Goal: Task Accomplishment & Management: Manage account settings

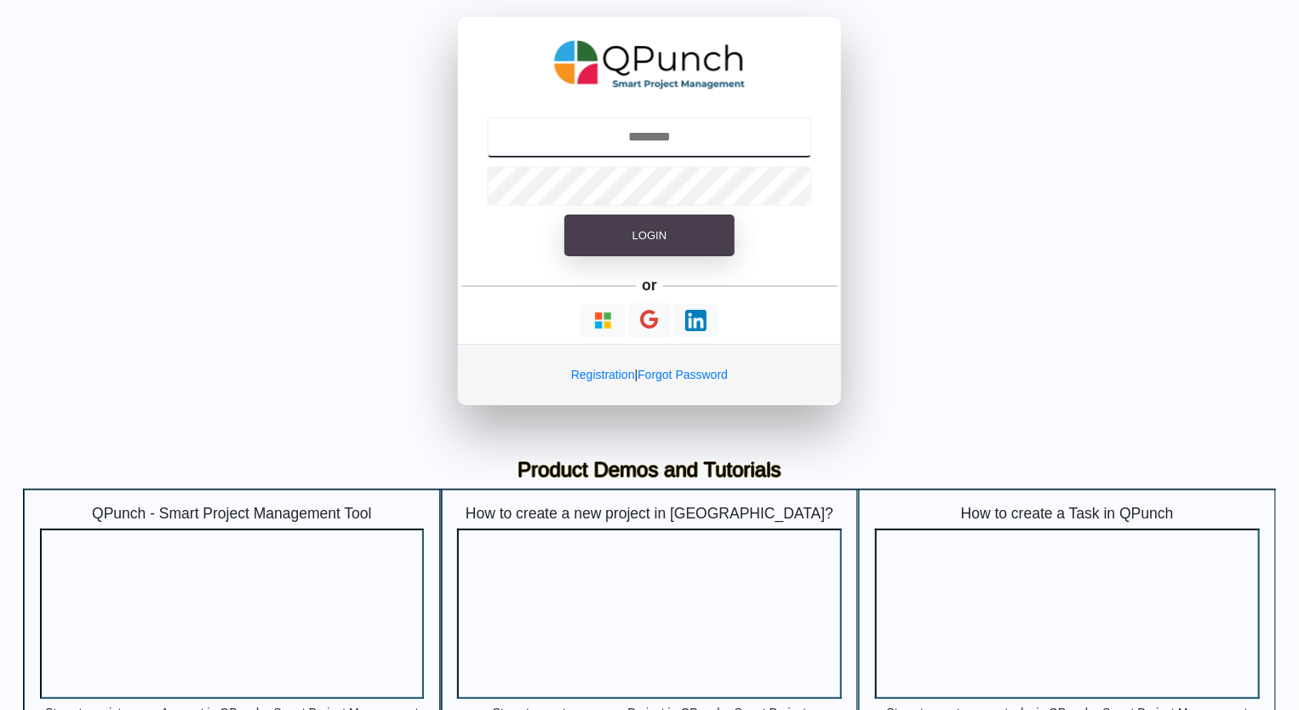
type input "**********"
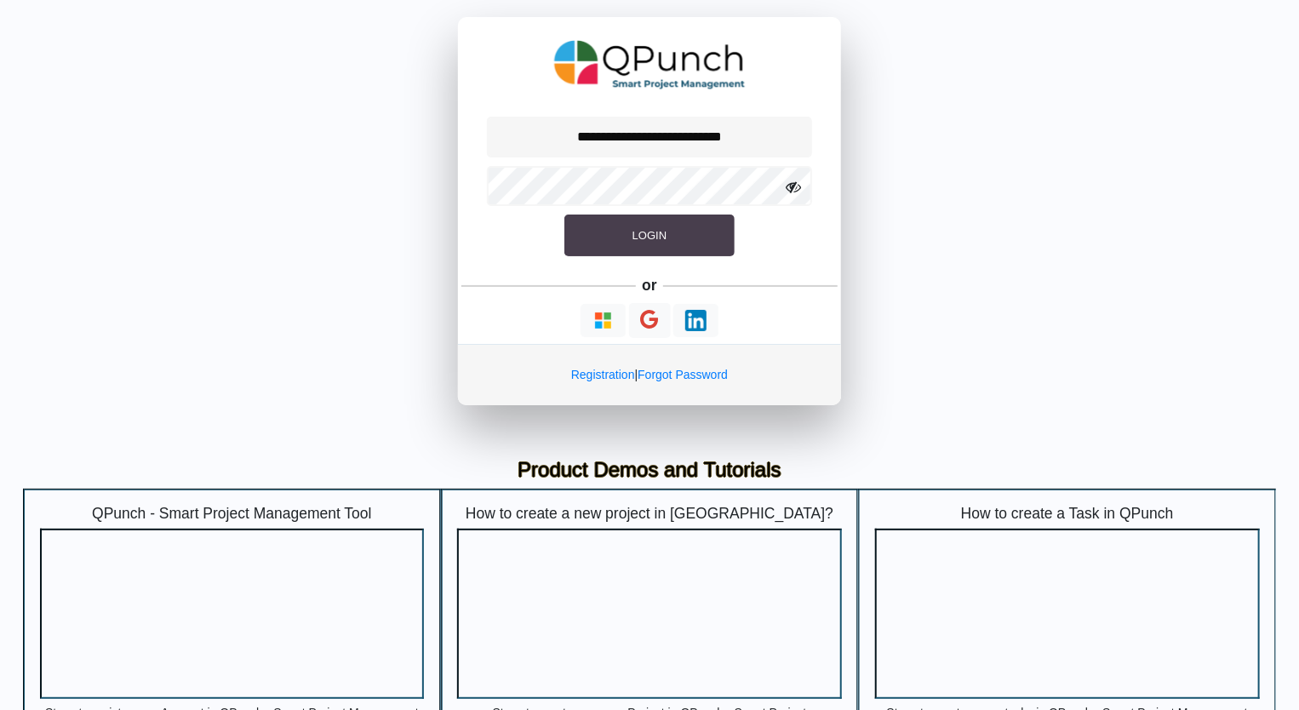
click at [634, 243] on button "Login" at bounding box center [649, 235] width 170 height 43
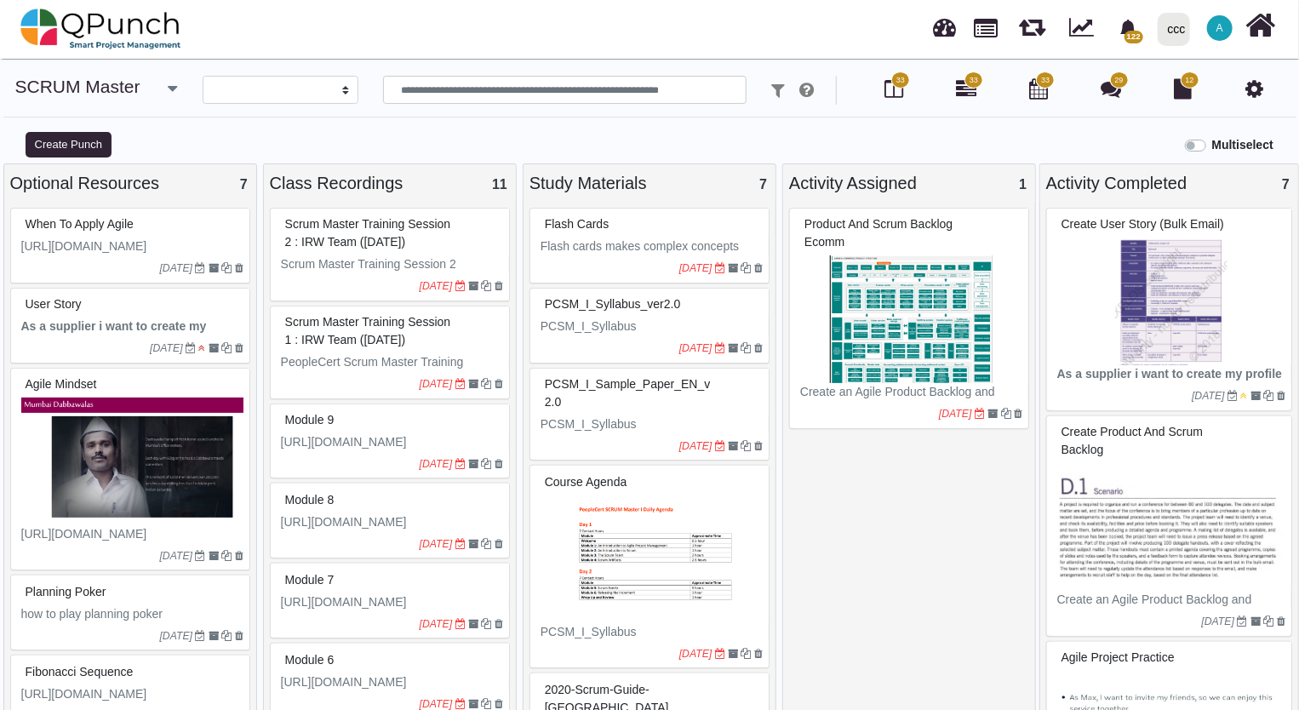
select select
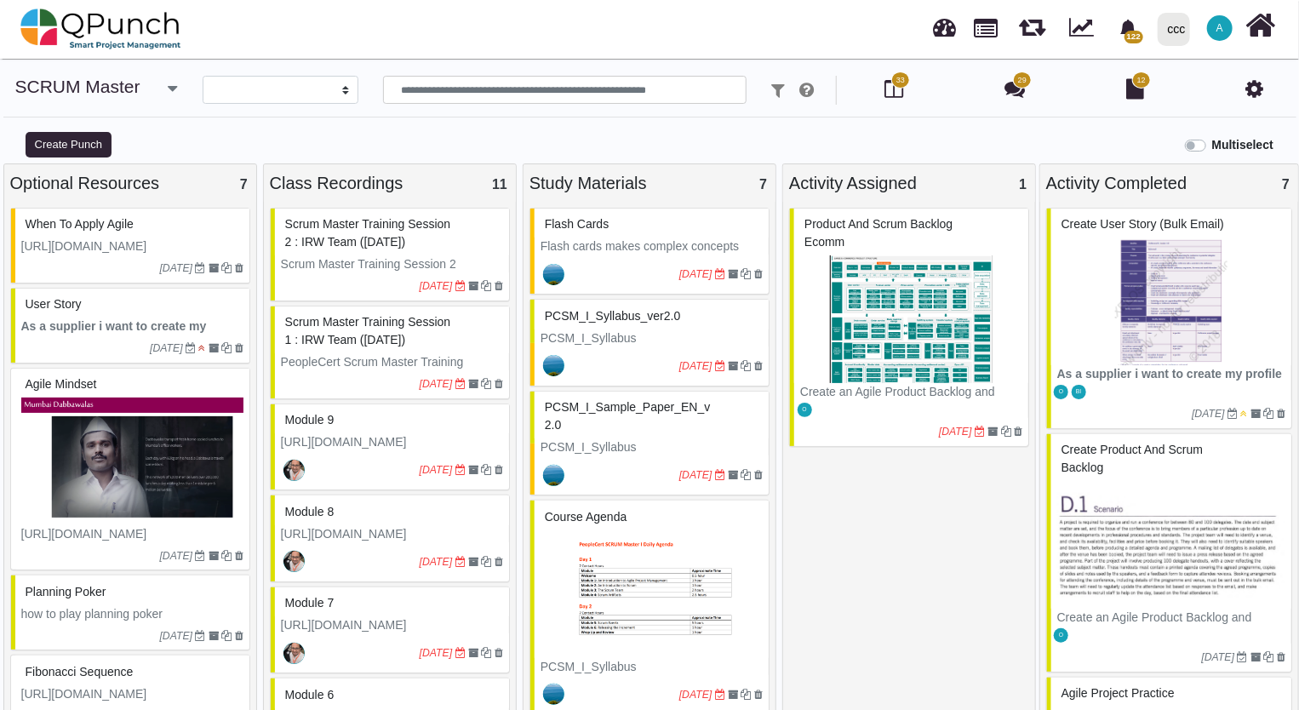
click at [1182, 32] on div "ccc" at bounding box center [1177, 29] width 18 height 30
click at [1225, 26] on span "A" at bounding box center [1220, 28] width 26 height 26
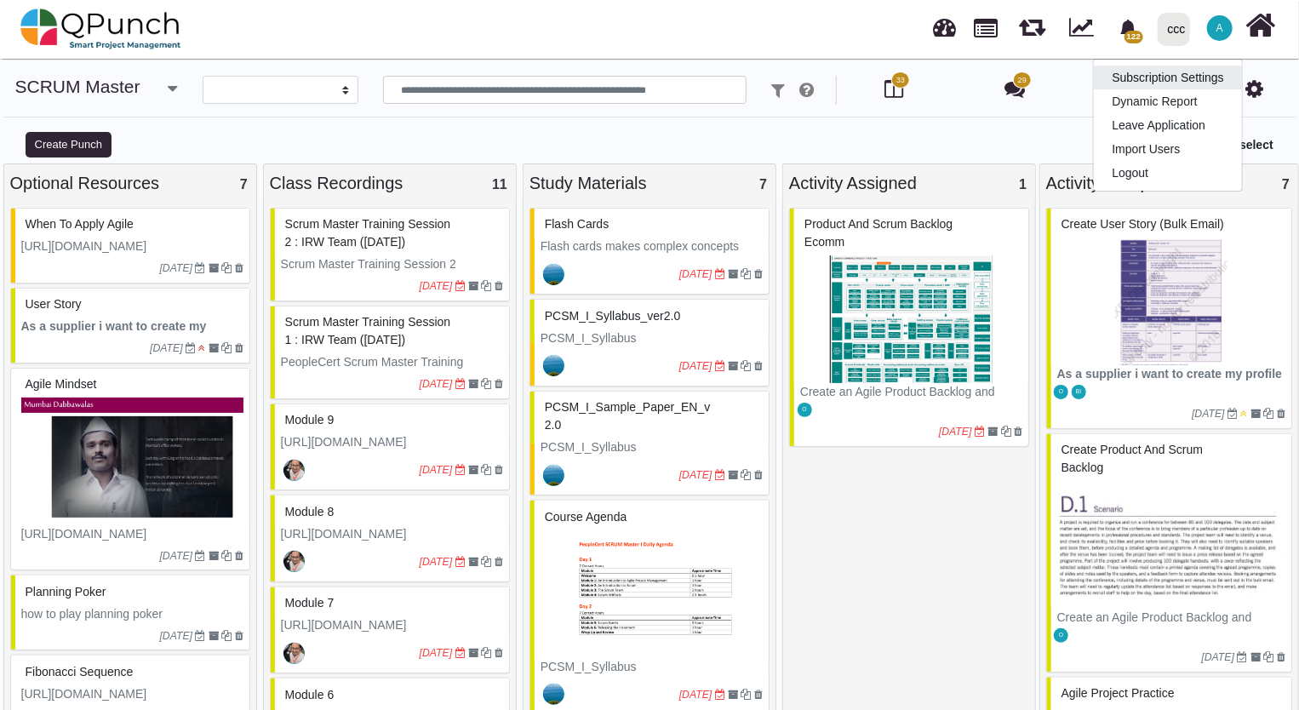
click at [1170, 80] on link "Subscription Settings" at bounding box center [1168, 78] width 148 height 24
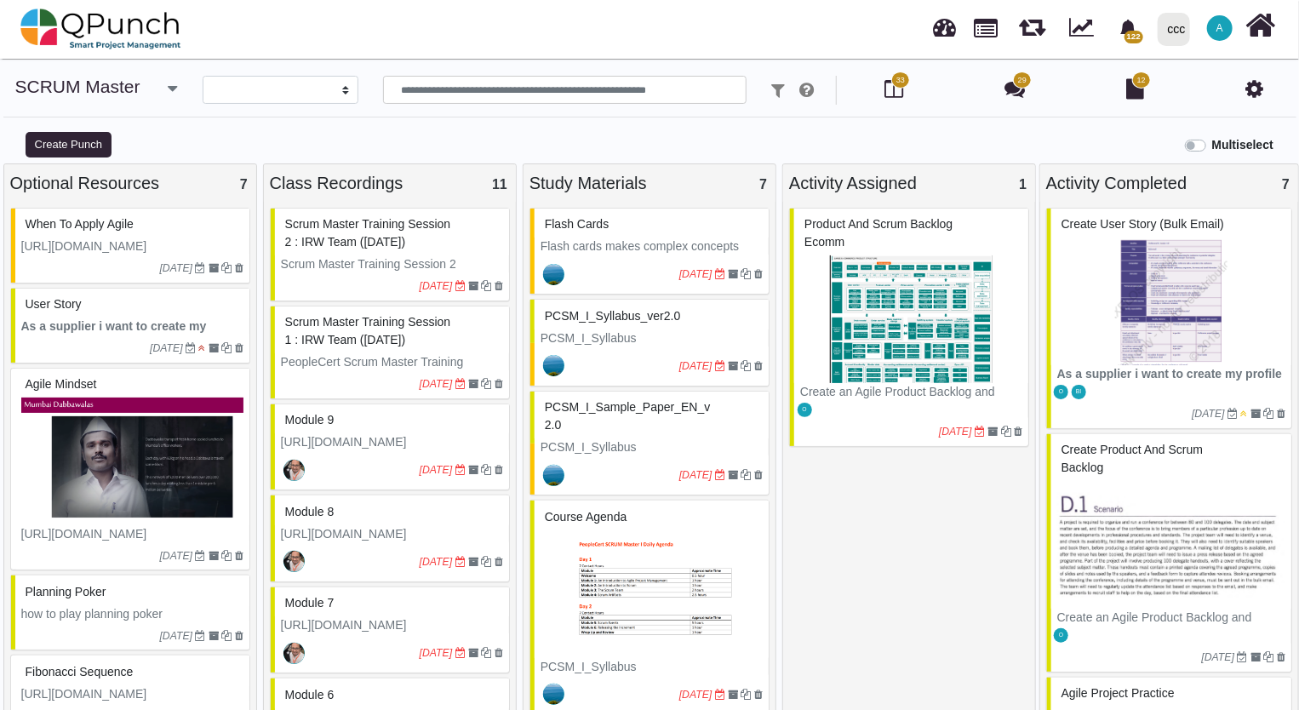
click at [1221, 33] on span "A" at bounding box center [1219, 28] width 7 height 10
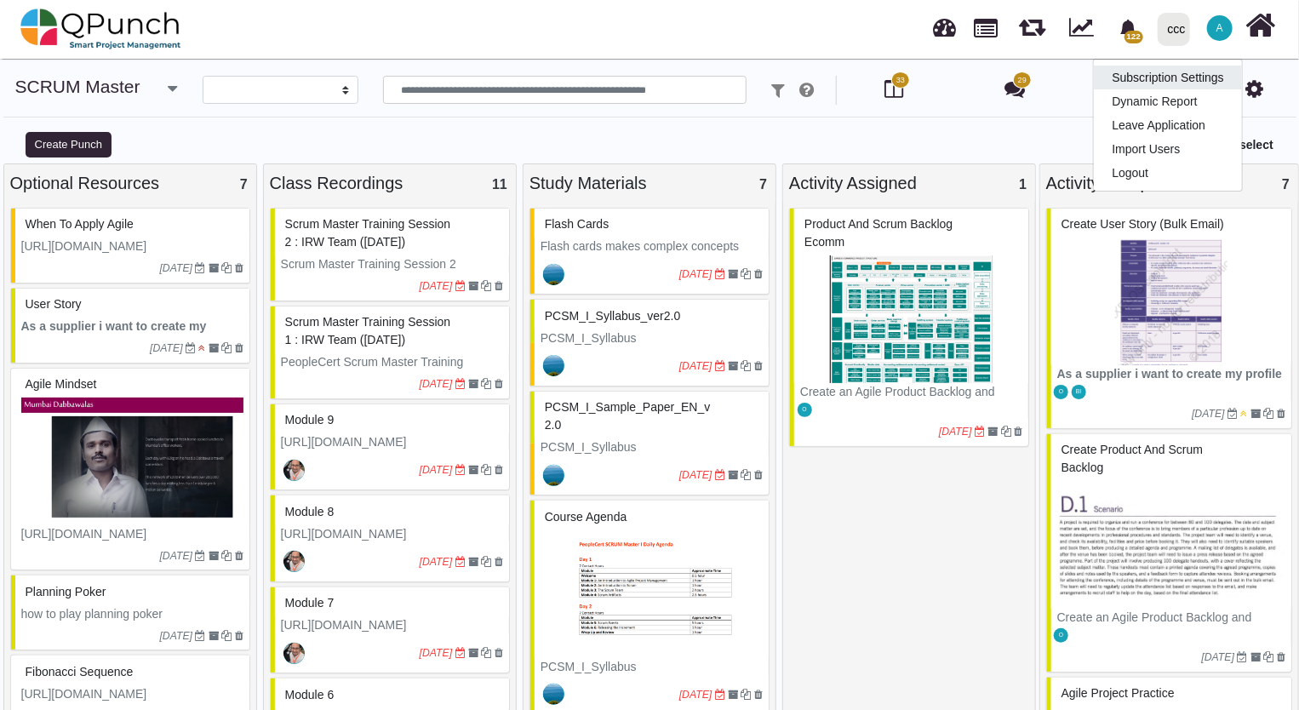
click at [1169, 77] on link "Subscription Settings" at bounding box center [1168, 78] width 148 height 24
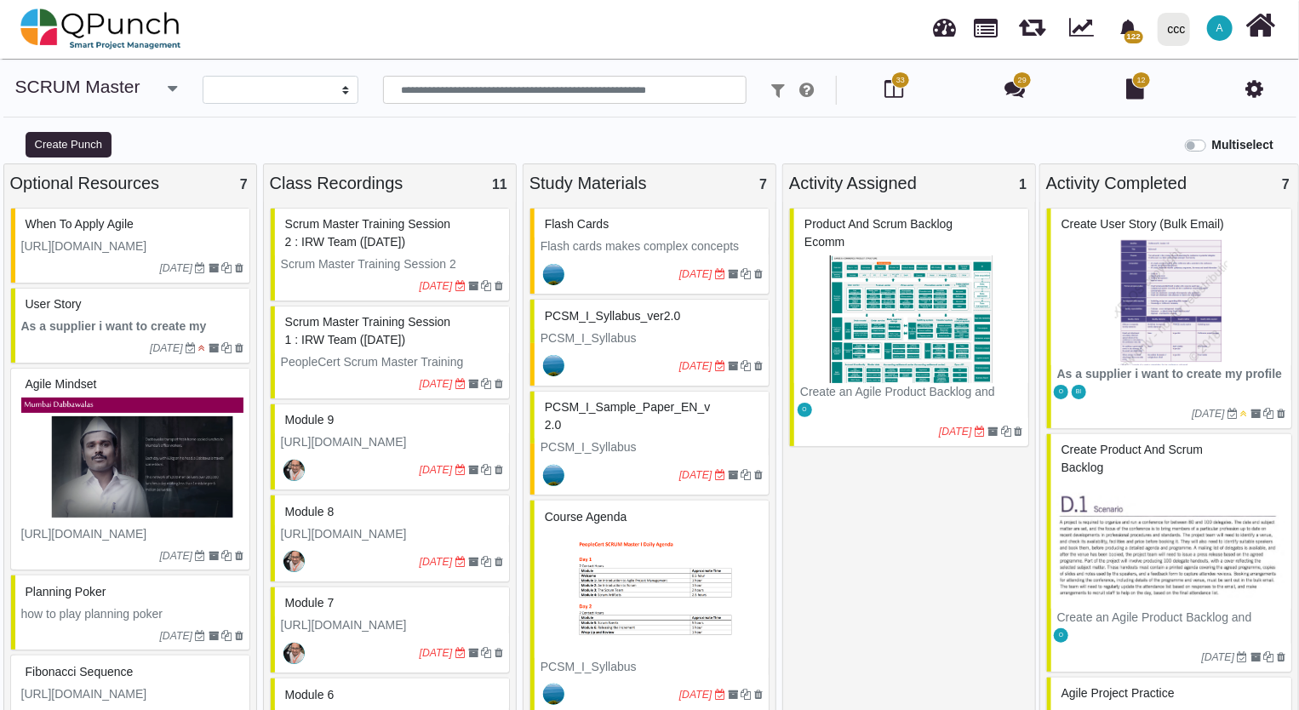
click at [1171, 30] on div "ccc" at bounding box center [1177, 29] width 18 height 30
click at [1179, 74] on link "IRW" at bounding box center [1209, 78] width 117 height 24
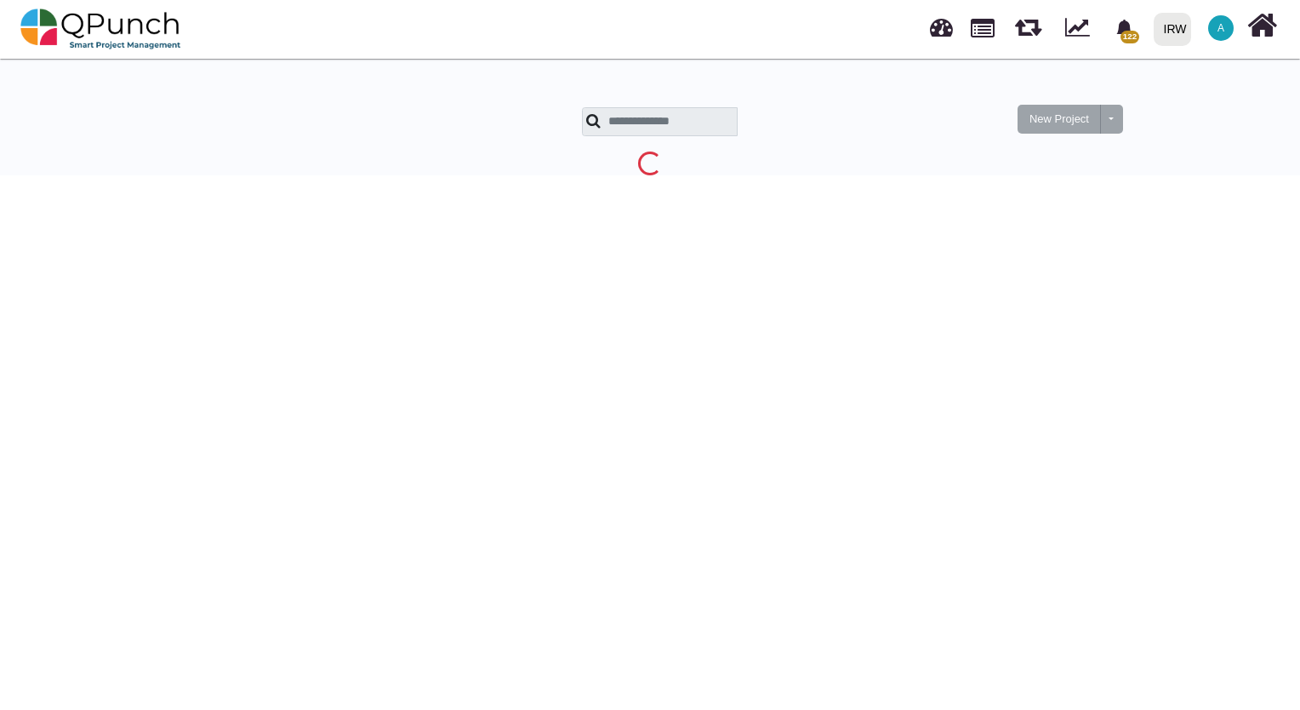
click at [58, 121] on div "New Project Toggle dropdown New Project Wiz" at bounding box center [650, 114] width 1300 height 121
